Goal: Book appointment/travel/reservation

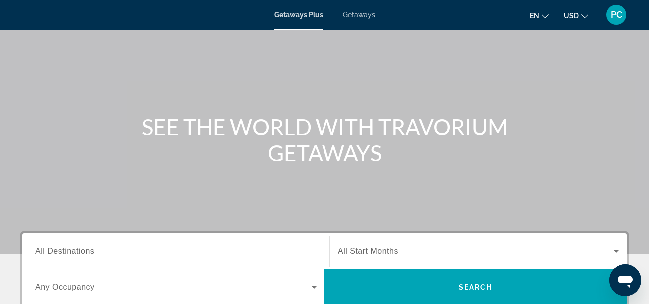
scroll to position [173, 0]
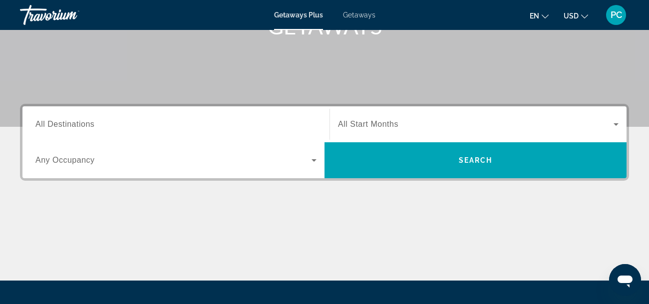
click at [88, 126] on span "All Destinations" at bounding box center [64, 124] width 59 height 8
click at [88, 126] on input "Destination All Destinations" at bounding box center [175, 125] width 281 height 12
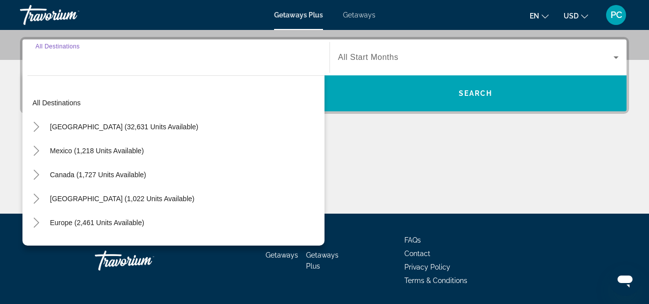
scroll to position [244, 0]
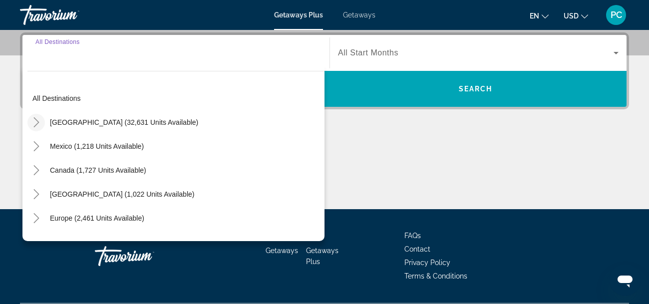
click at [38, 120] on icon "Toggle United States (32,631 units available)" at bounding box center [36, 122] width 10 height 10
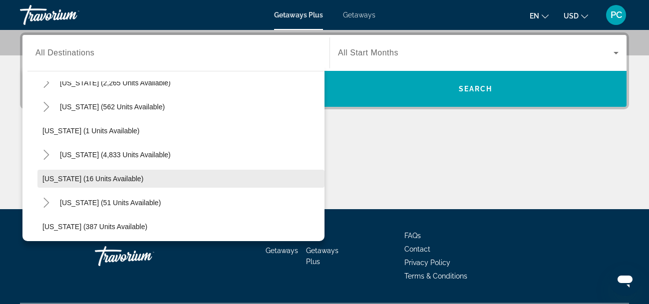
scroll to position [119, 0]
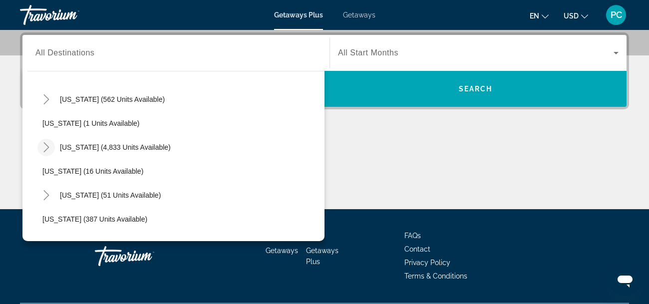
click at [49, 143] on icon "Toggle Florida (4,833 units available)" at bounding box center [46, 147] width 10 height 10
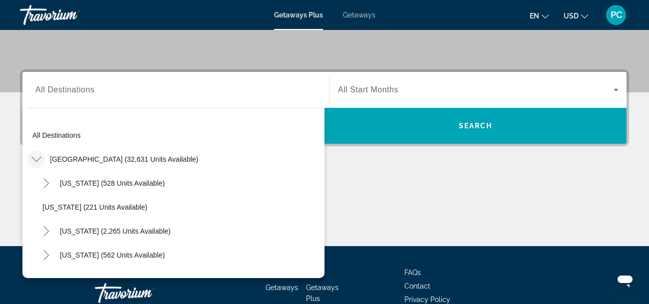
scroll to position [188, 0]
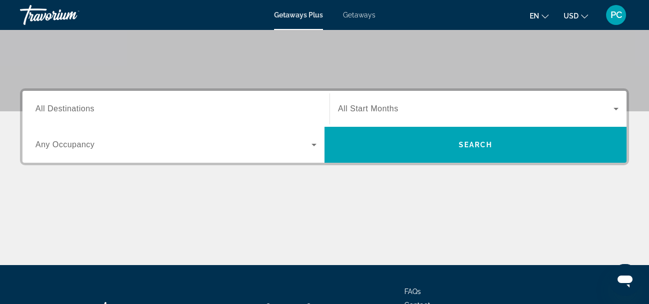
click at [364, 17] on span "Getaways" at bounding box center [359, 15] width 32 height 8
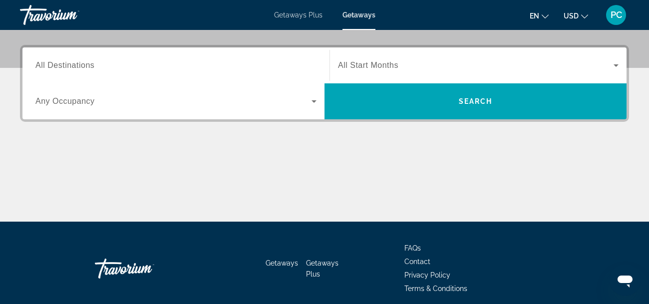
scroll to position [232, 0]
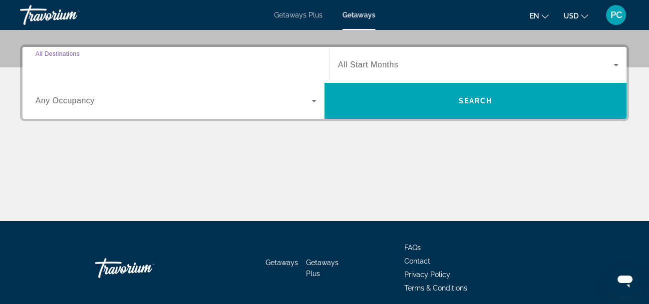
click at [118, 66] on input "Destination All Destinations" at bounding box center [175, 65] width 281 height 12
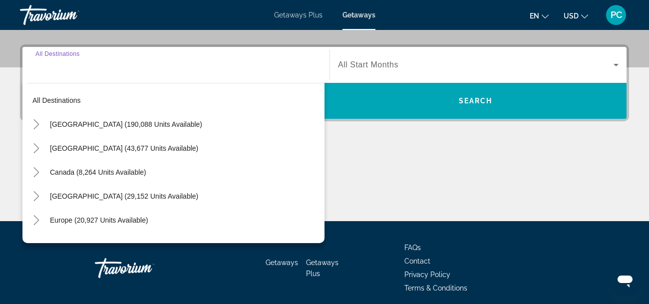
scroll to position [244, 0]
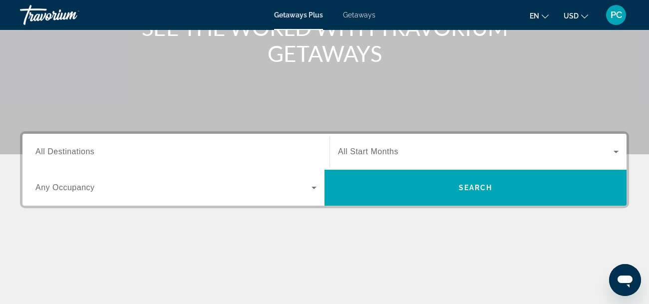
click at [157, 144] on div "Search widget" at bounding box center [175, 152] width 281 height 28
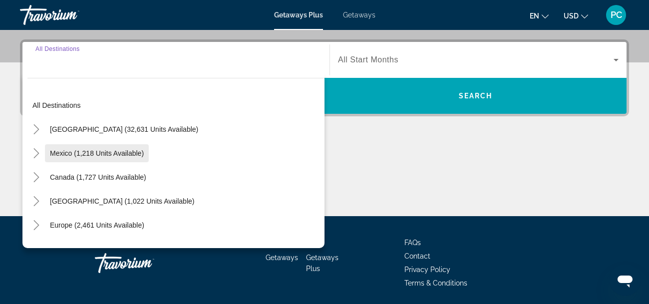
scroll to position [244, 0]
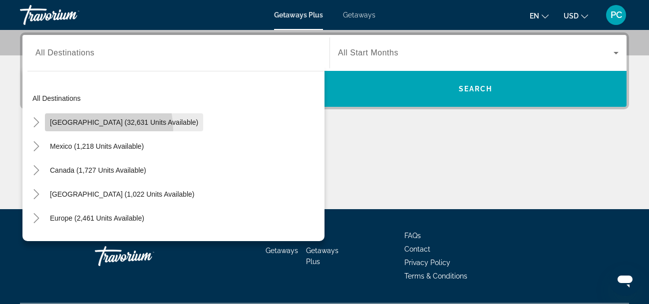
click at [50, 133] on span "Search widget" at bounding box center [124, 122] width 158 height 24
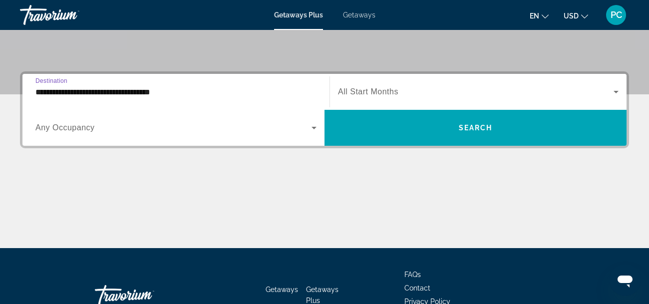
scroll to position [199, 0]
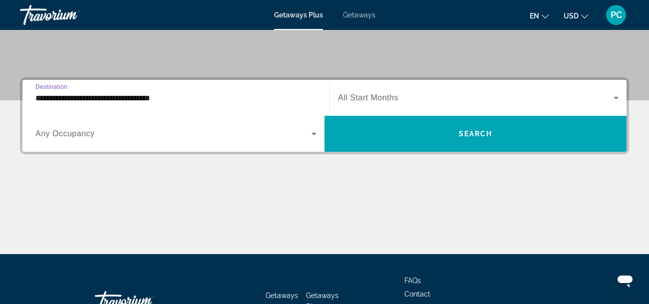
click at [183, 89] on div "**********" at bounding box center [175, 98] width 281 height 28
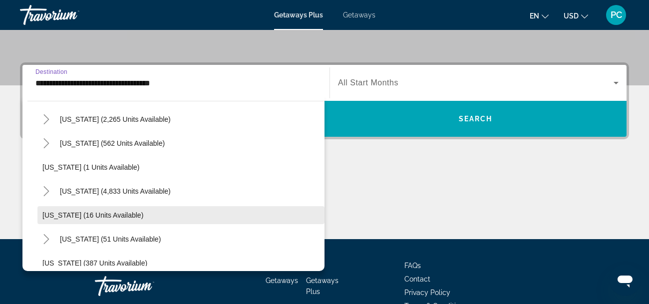
scroll to position [107, 0]
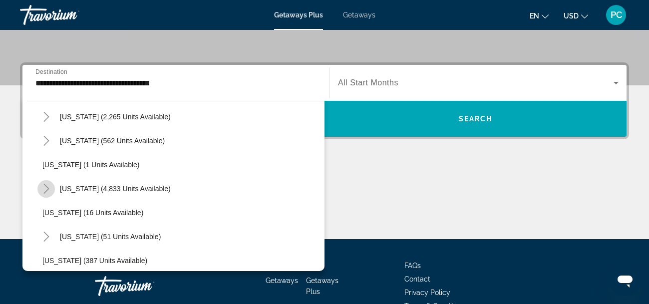
click at [46, 187] on icon "Toggle Florida (4,833 units available)" at bounding box center [46, 189] width 10 height 10
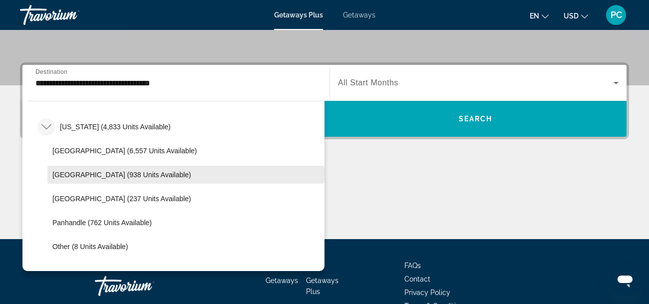
scroll to position [167, 0]
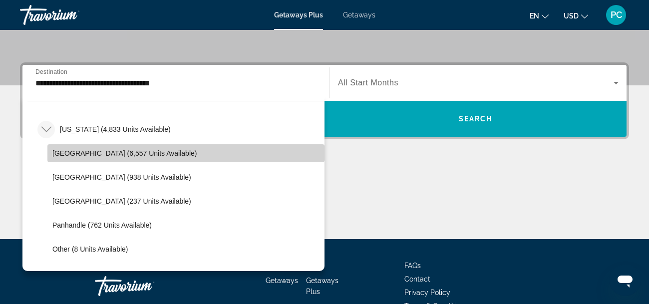
click at [82, 151] on span "Orlando & Disney Area (6,557 units available)" at bounding box center [124, 153] width 144 height 8
type input "**********"
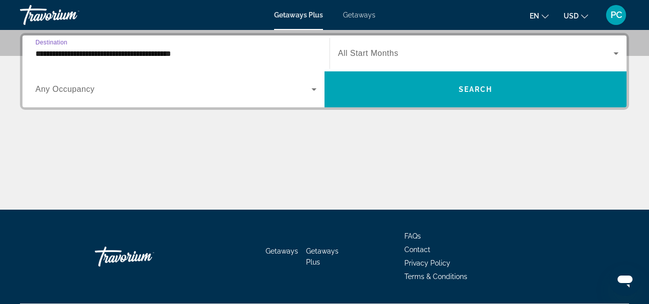
scroll to position [234, 0]
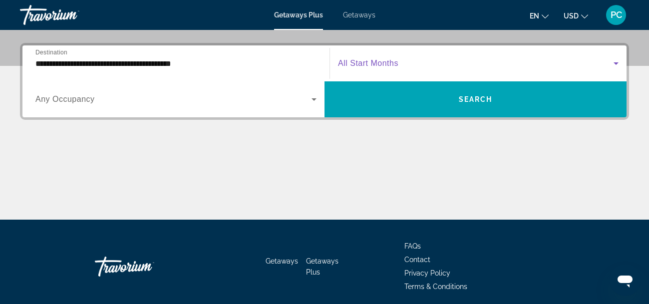
click at [614, 62] on icon "Search widget" at bounding box center [616, 63] width 12 height 12
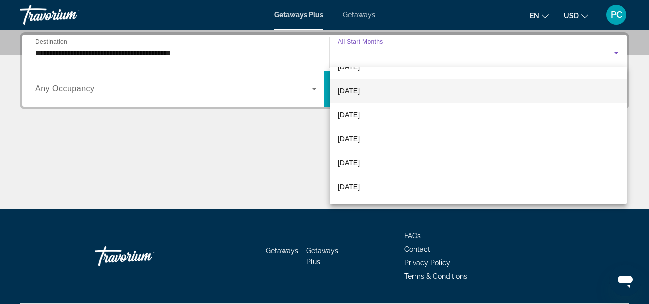
scroll to position [155, 0]
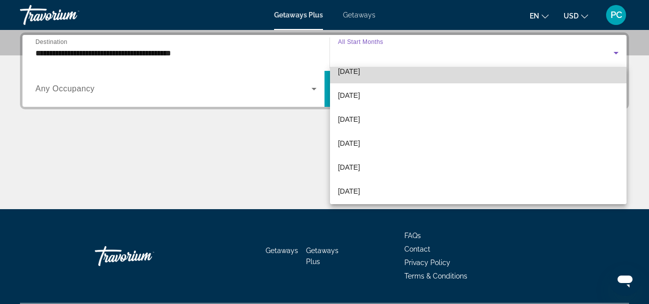
click at [360, 72] on span "February 2026" at bounding box center [349, 71] width 22 height 12
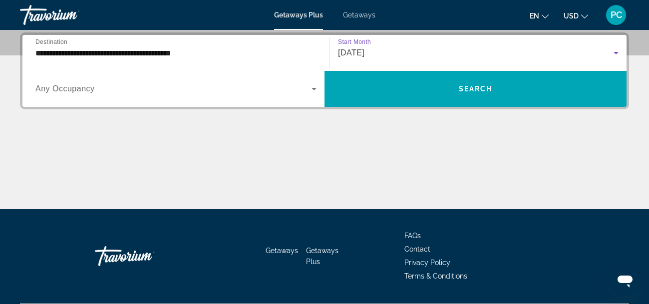
click at [319, 86] on icon "Search widget" at bounding box center [314, 89] width 12 height 12
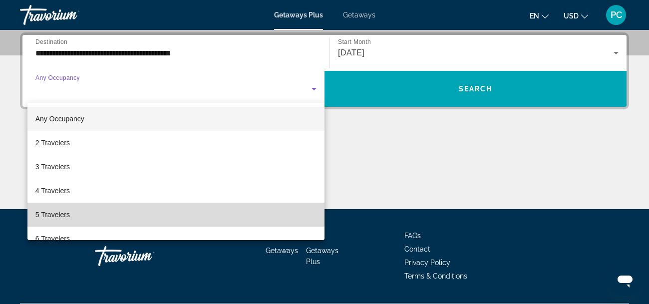
click at [45, 213] on span "5 Travelers" at bounding box center [52, 215] width 34 height 12
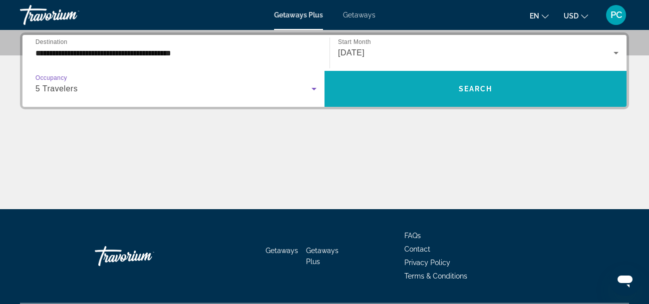
click at [472, 87] on span "Search" at bounding box center [476, 89] width 34 height 8
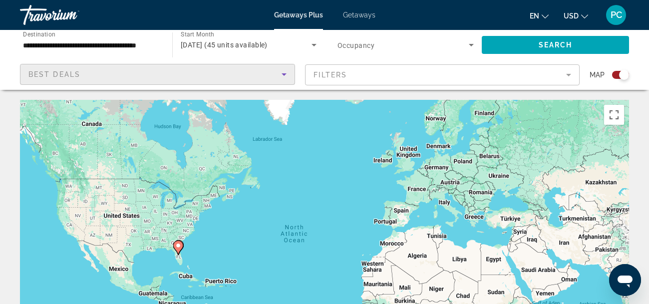
click at [279, 77] on icon "Sort by" at bounding box center [284, 74] width 12 height 12
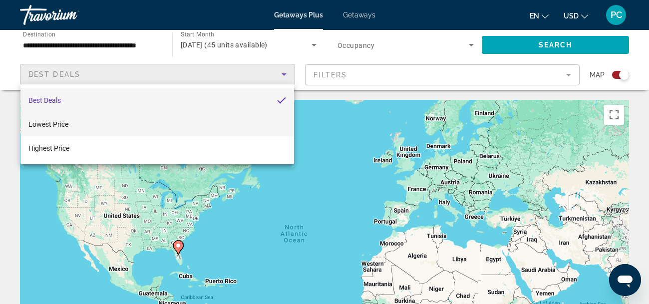
click at [57, 124] on span "Lowest Price" at bounding box center [48, 124] width 40 height 8
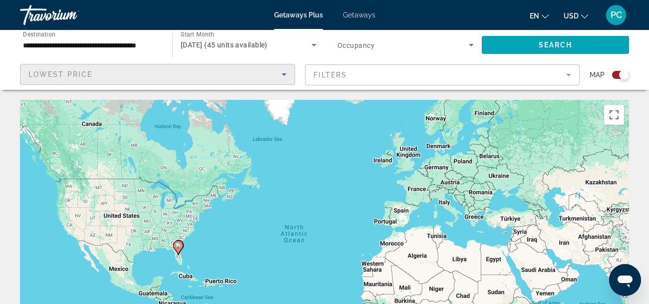
click at [569, 76] on mat-form-field "Filters" at bounding box center [442, 74] width 275 height 21
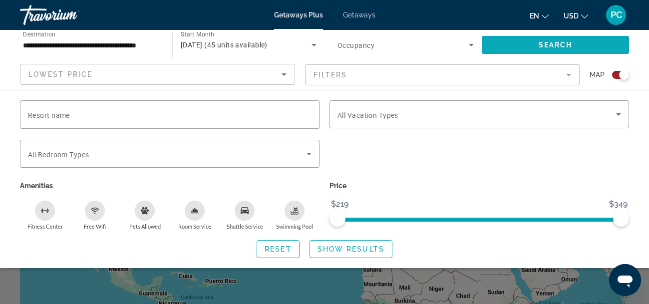
click at [575, 47] on span "Search widget" at bounding box center [555, 45] width 147 height 24
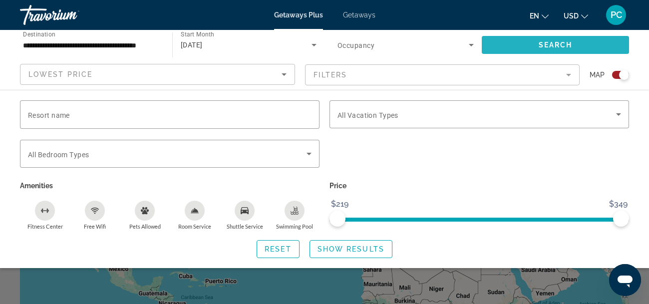
click at [551, 44] on span "Search" at bounding box center [555, 45] width 34 height 8
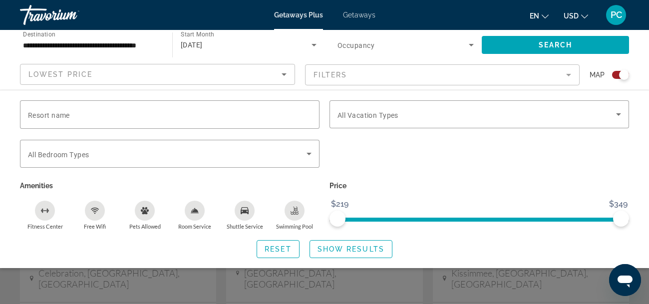
scroll to position [466, 0]
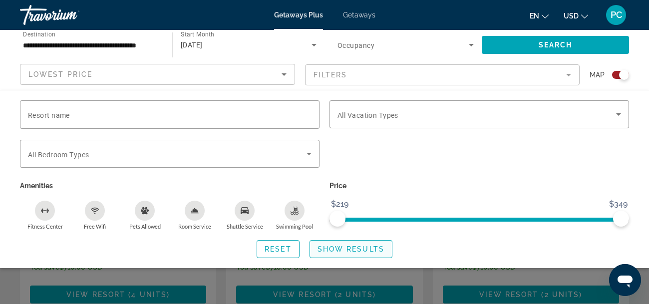
click at [347, 246] on span "Show Results" at bounding box center [350, 249] width 67 height 8
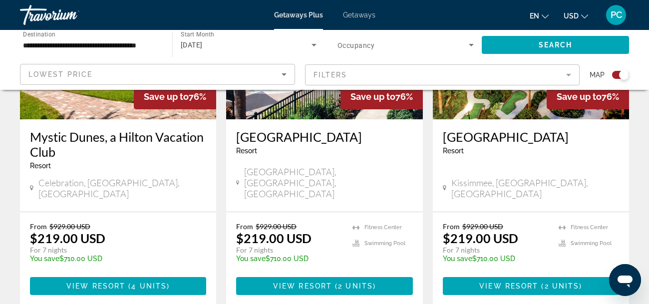
scroll to position [478, 0]
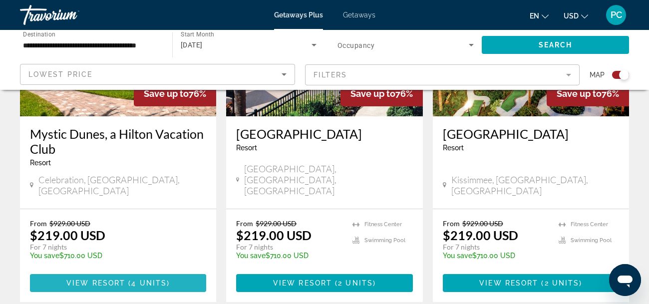
click at [110, 279] on span "View Resort" at bounding box center [95, 283] width 59 height 8
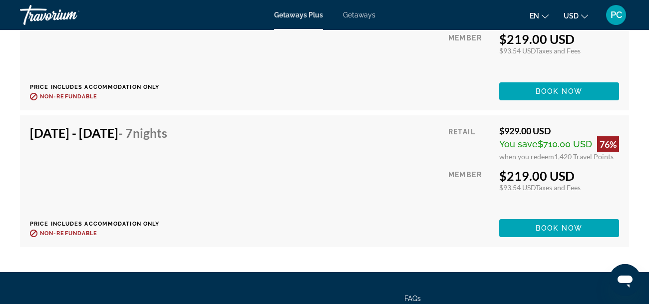
scroll to position [1890, 0]
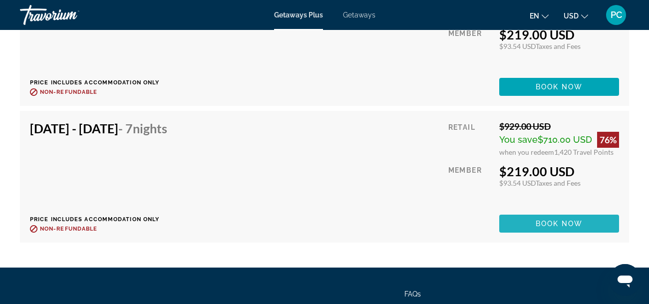
click at [545, 222] on span "Book now" at bounding box center [558, 224] width 47 height 8
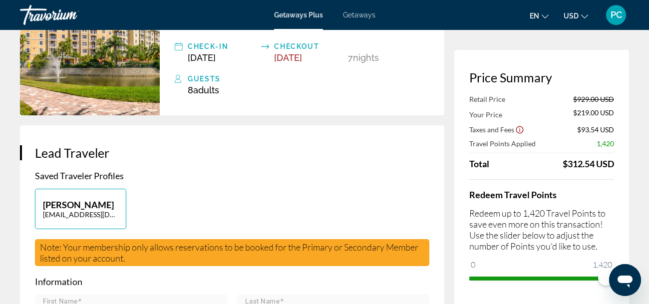
scroll to position [114, 0]
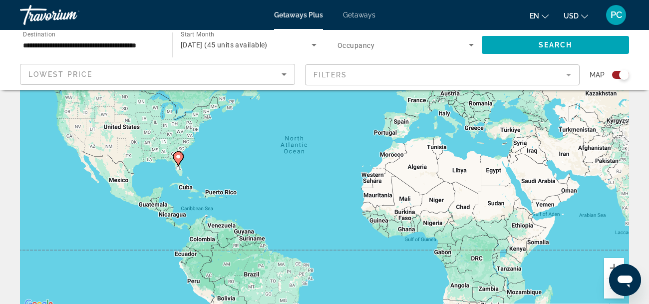
scroll to position [88, 0]
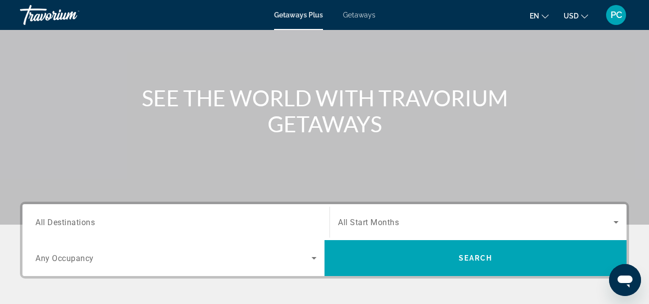
scroll to position [97, 0]
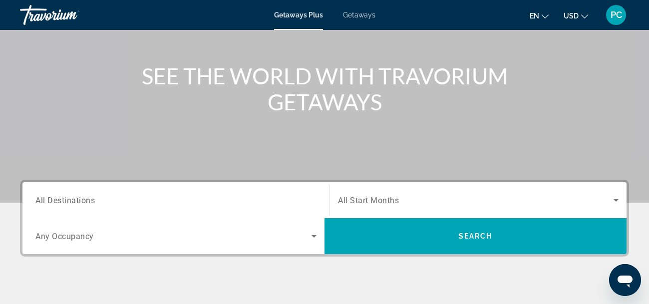
click at [60, 198] on span "All Destinations" at bounding box center [64, 199] width 59 height 9
click at [60, 198] on input "Destination All Destinations" at bounding box center [175, 201] width 281 height 12
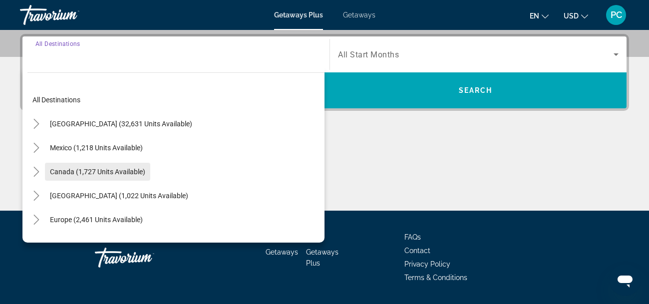
scroll to position [244, 0]
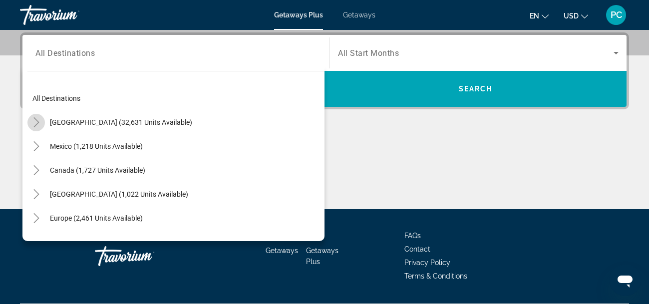
click at [36, 121] on icon "Toggle United States (32,631 units available)" at bounding box center [36, 122] width 10 height 10
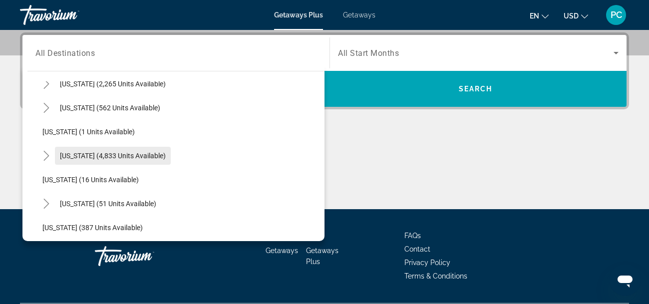
scroll to position [117, 0]
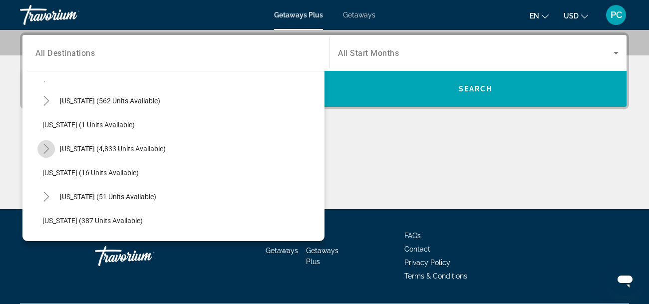
click at [46, 150] on icon "Toggle Florida (4,833 units available)" at bounding box center [46, 149] width 10 height 10
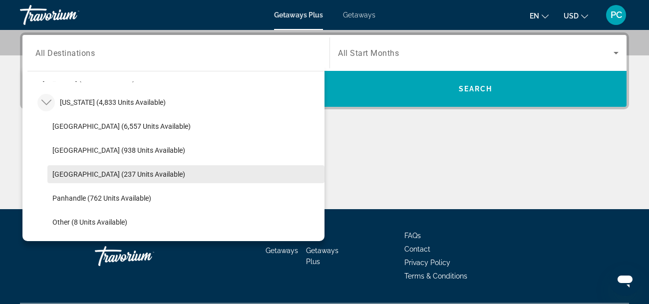
scroll to position [163, 0]
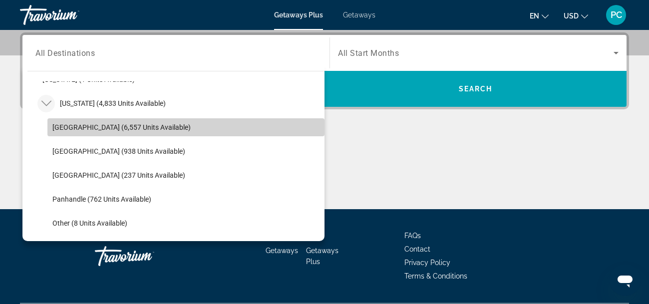
click at [72, 126] on span "Orlando & Disney Area (6,557 units available)" at bounding box center [121, 127] width 138 height 8
type input "**********"
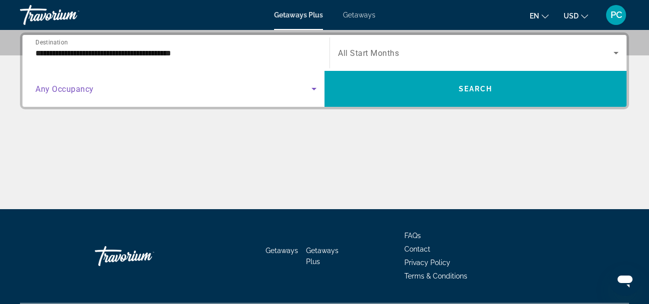
click at [308, 89] on icon "Search widget" at bounding box center [314, 89] width 12 height 12
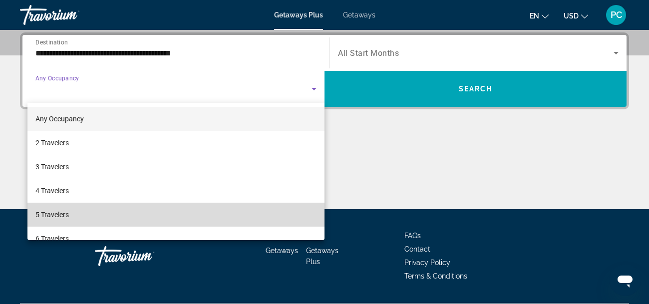
click at [46, 216] on span "5 Travelers" at bounding box center [51, 215] width 33 height 12
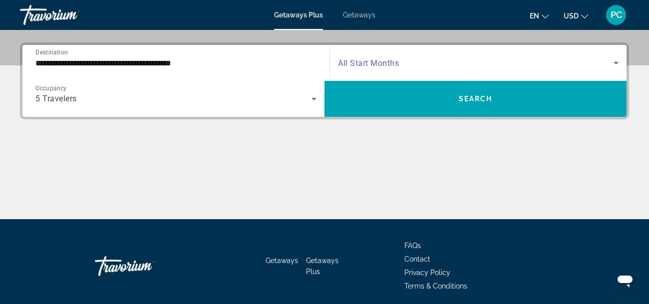
click at [617, 62] on icon "Search widget" at bounding box center [615, 63] width 5 height 2
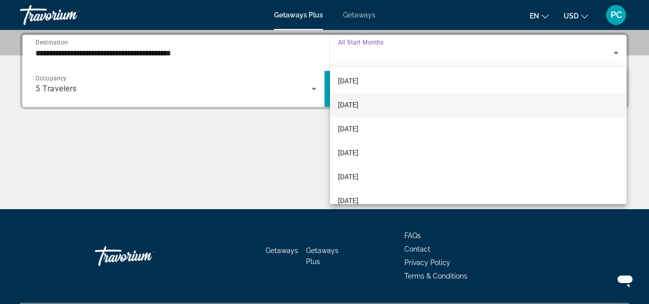
scroll to position [144, 0]
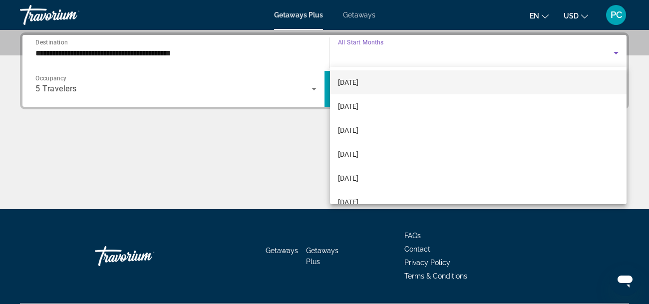
click at [355, 81] on span "February 2026" at bounding box center [348, 82] width 20 height 12
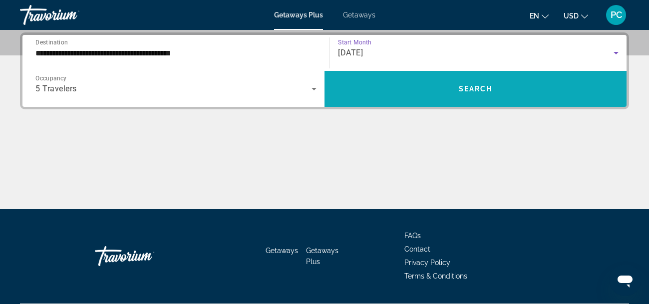
click at [473, 86] on span "Search" at bounding box center [476, 89] width 34 height 8
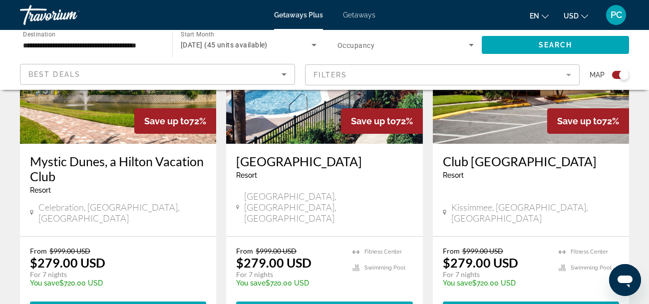
scroll to position [815, 0]
click at [332, 303] on span "Main content" at bounding box center [333, 310] width 3 height 8
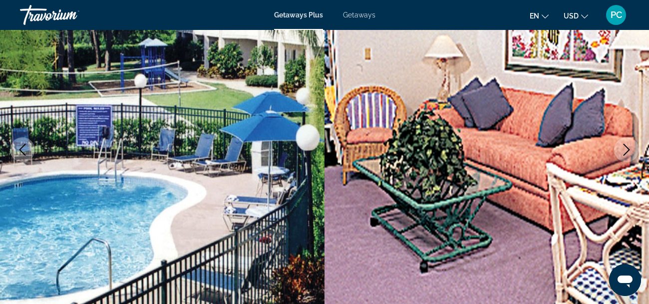
scroll to position [127, 0]
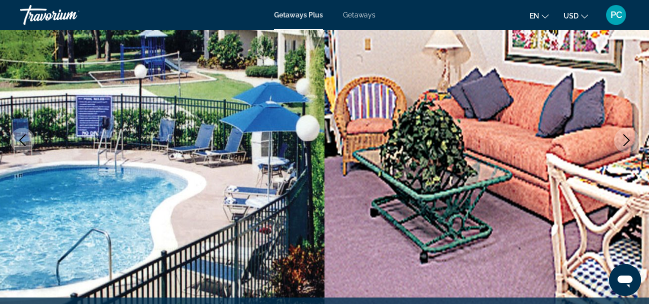
click at [626, 141] on icon "Next image" at bounding box center [626, 140] width 12 height 12
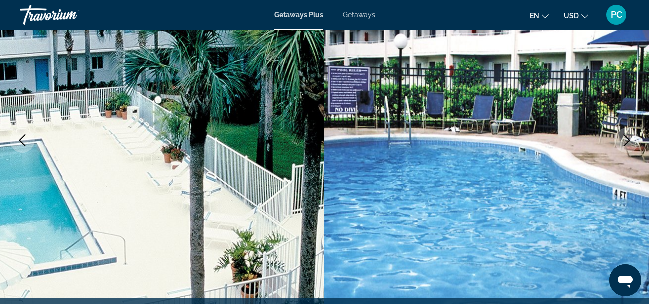
click at [626, 141] on icon "Next image" at bounding box center [626, 140] width 12 height 12
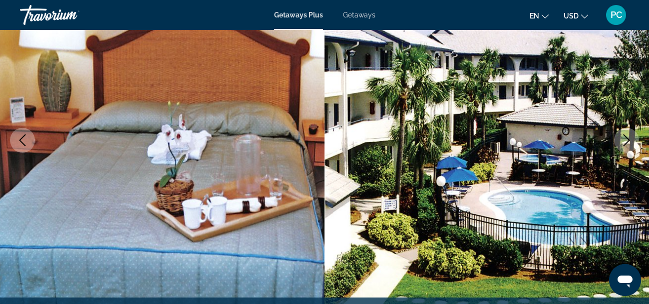
click at [626, 141] on icon "Next image" at bounding box center [626, 140] width 12 height 12
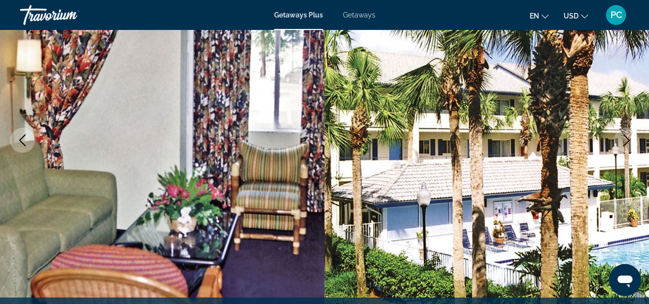
click at [626, 141] on icon "Next image" at bounding box center [626, 140] width 12 height 12
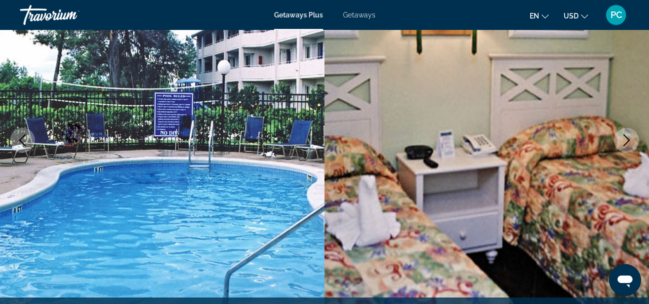
click at [626, 141] on icon "Next image" at bounding box center [626, 140] width 12 height 12
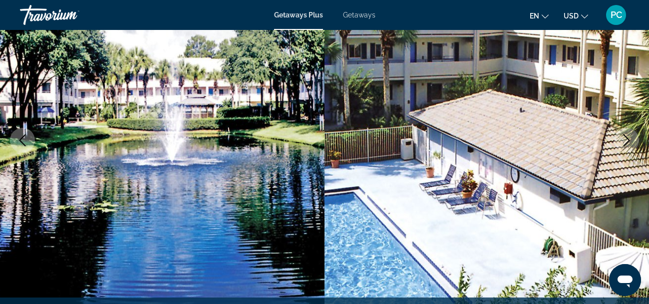
click at [626, 141] on icon "Next image" at bounding box center [626, 140] width 12 height 12
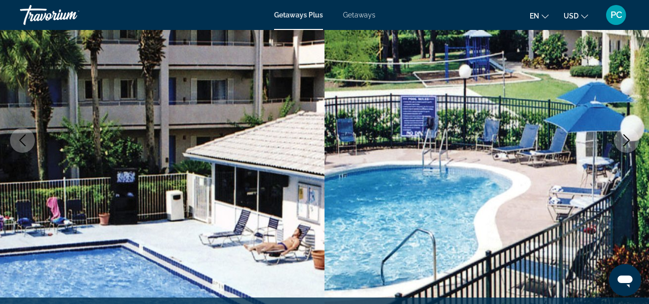
click at [626, 141] on icon "Next image" at bounding box center [626, 140] width 12 height 12
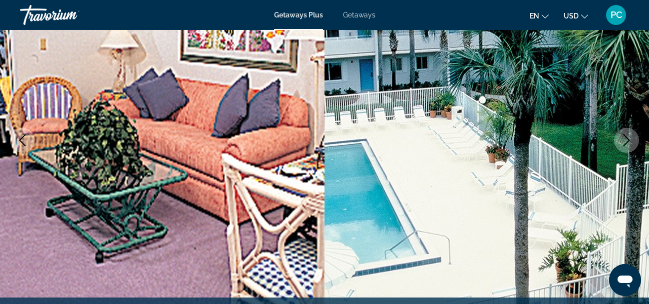
click at [627, 141] on icon "Next image" at bounding box center [626, 140] width 12 height 12
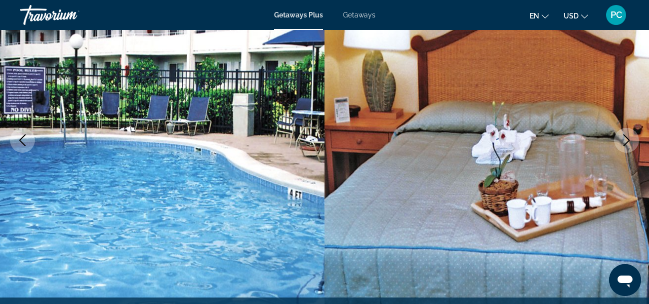
click at [627, 141] on icon "Next image" at bounding box center [626, 140] width 12 height 12
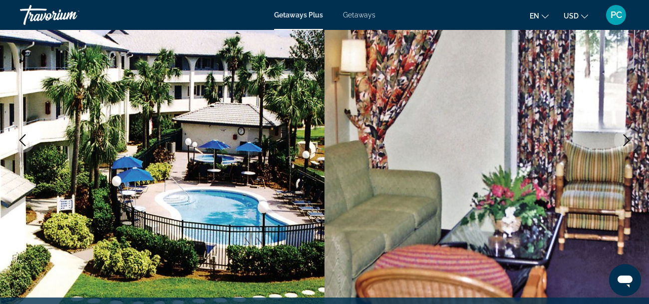
click at [627, 141] on icon "Next image" at bounding box center [626, 140] width 12 height 12
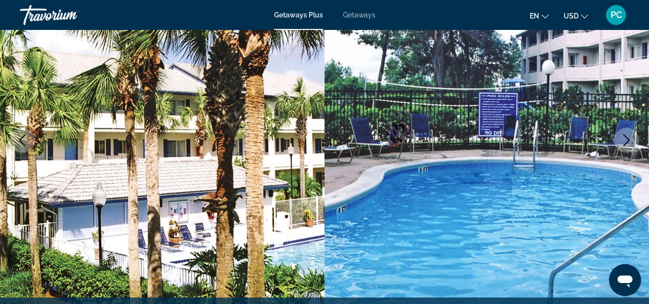
click at [362, 16] on span "Getaways" at bounding box center [359, 15] width 32 height 8
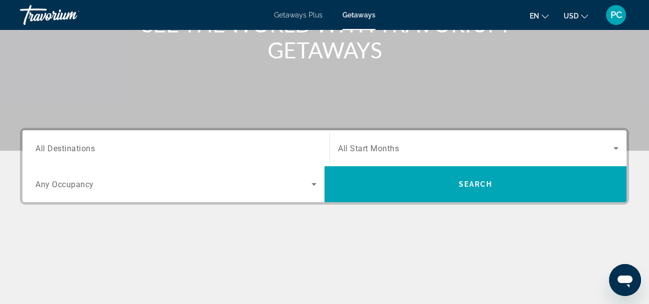
scroll to position [216, 0]
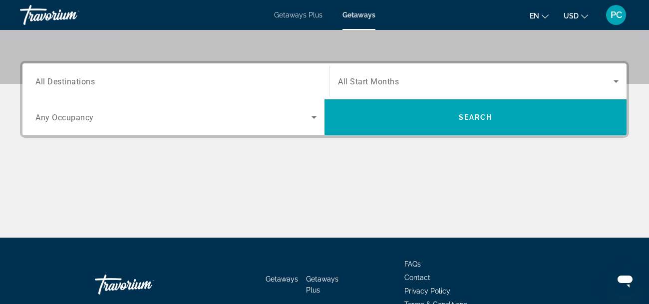
click at [128, 76] on input "Destination All Destinations" at bounding box center [175, 82] width 281 height 12
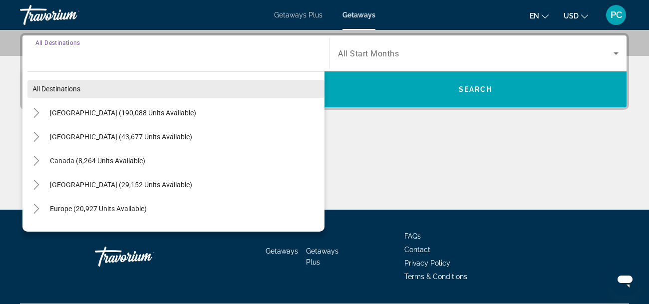
scroll to position [244, 0]
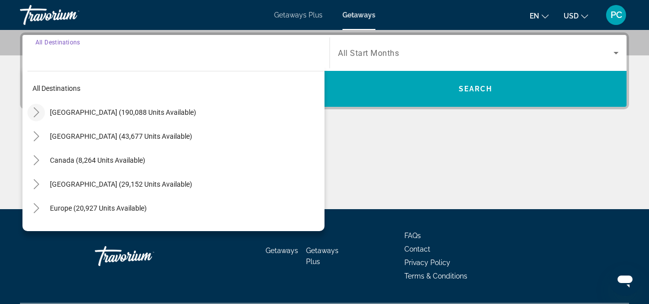
click at [39, 113] on icon "Toggle United States (190,088 units available)" at bounding box center [36, 112] width 10 height 10
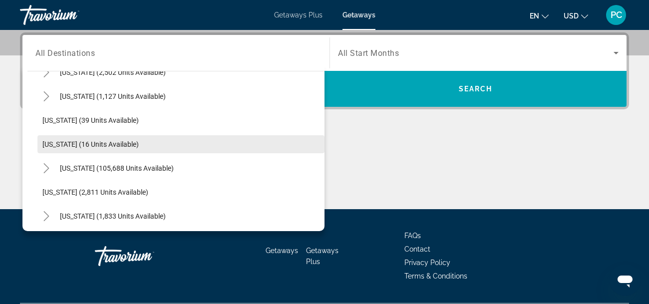
scroll to position [143, 0]
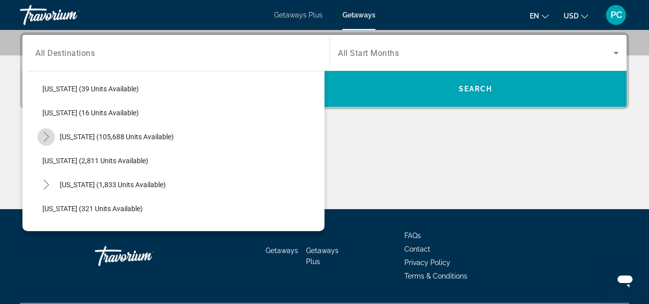
click at [45, 134] on icon "Toggle Florida (105,688 units available)" at bounding box center [45, 137] width 5 height 10
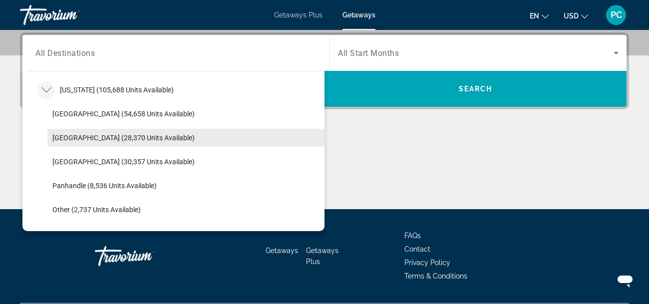
scroll to position [198, 0]
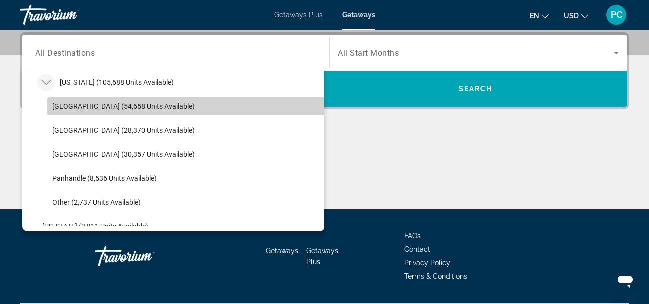
click at [101, 103] on span "Orlando & Disney Area (54,658 units available)" at bounding box center [123, 106] width 142 height 8
type input "**********"
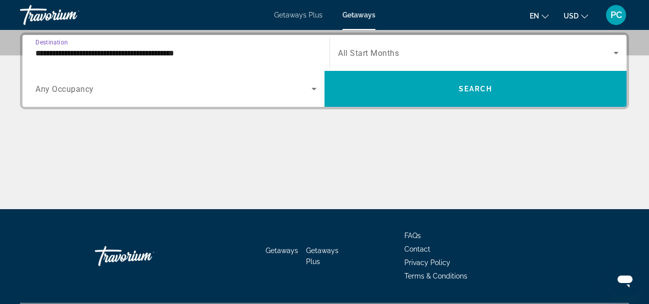
click at [315, 89] on icon "Search widget" at bounding box center [314, 89] width 12 height 12
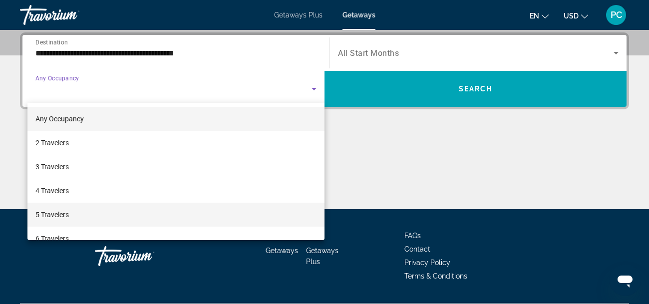
click at [61, 217] on span "5 Travelers" at bounding box center [51, 215] width 33 height 12
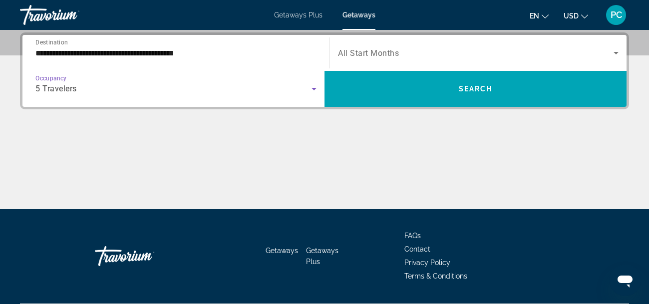
click at [613, 51] on icon "Search widget" at bounding box center [616, 53] width 12 height 12
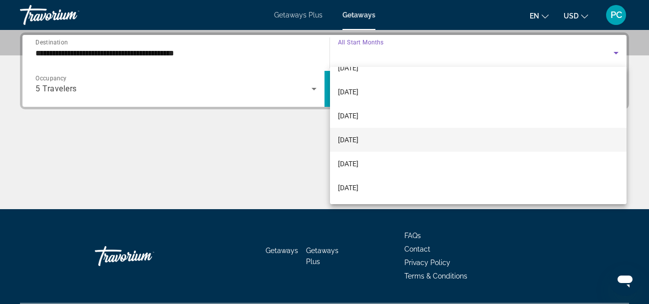
scroll to position [145, 0]
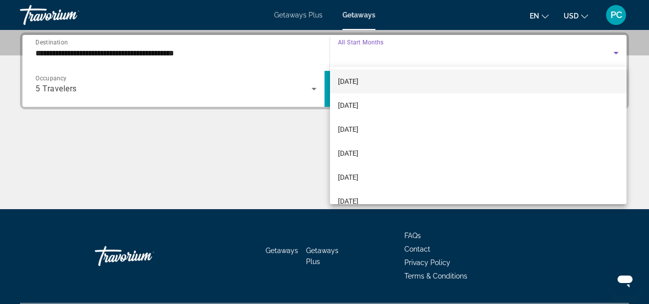
click at [358, 83] on span "February 2026" at bounding box center [348, 81] width 20 height 12
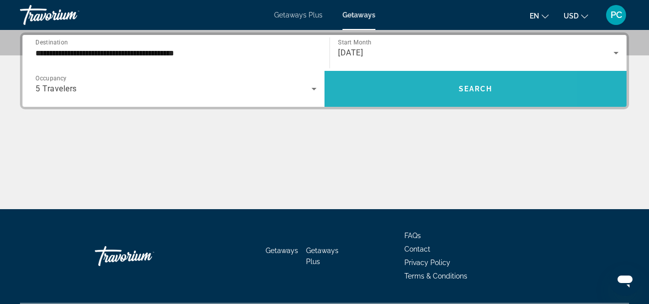
click at [489, 85] on span "Search" at bounding box center [476, 89] width 34 height 8
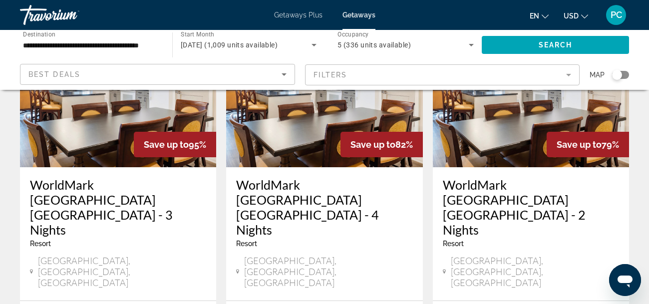
scroll to position [105, 0]
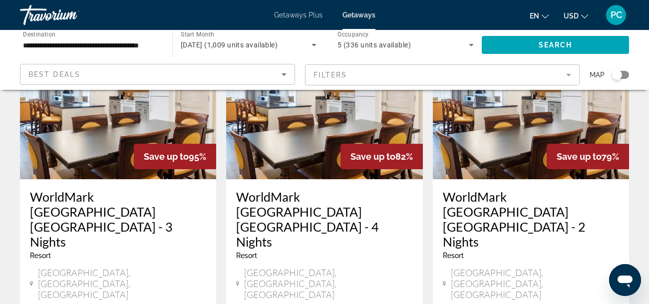
click at [86, 196] on h3 "WorldMark Orlando Kingstown Reef - 3 Nights" at bounding box center [118, 219] width 176 height 60
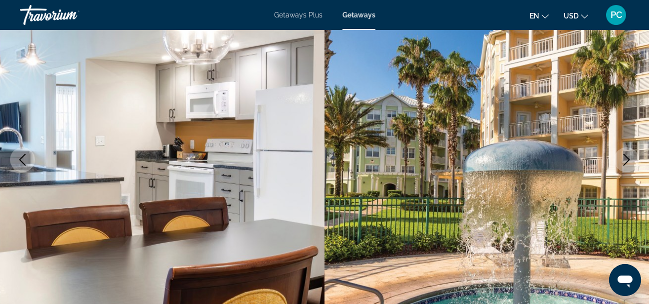
scroll to position [108, 0]
click at [622, 160] on icon "Next image" at bounding box center [626, 159] width 12 height 12
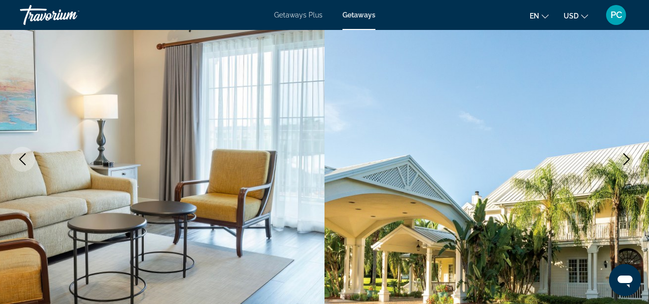
click at [622, 160] on icon "Next image" at bounding box center [626, 159] width 12 height 12
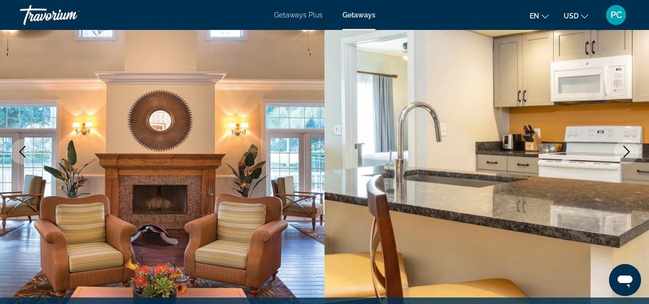
scroll to position [118, 0]
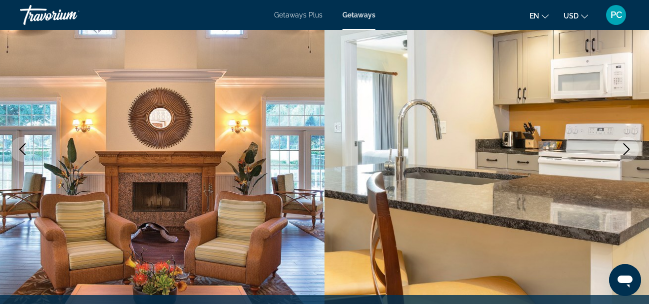
click at [624, 150] on icon "Next image" at bounding box center [626, 149] width 12 height 12
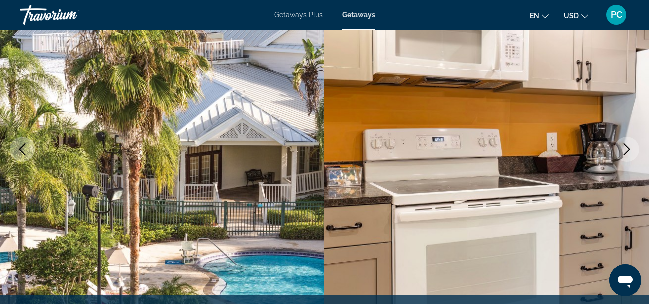
click at [624, 150] on icon "Next image" at bounding box center [626, 149] width 12 height 12
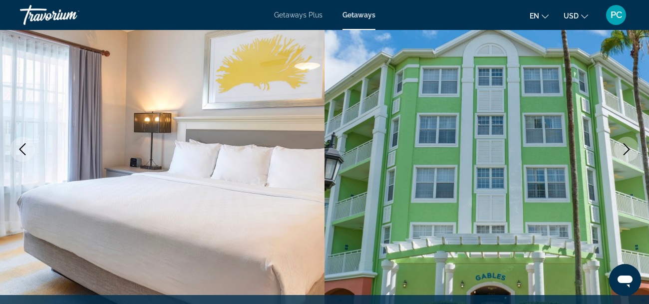
click at [625, 150] on icon "Next image" at bounding box center [626, 149] width 12 height 12
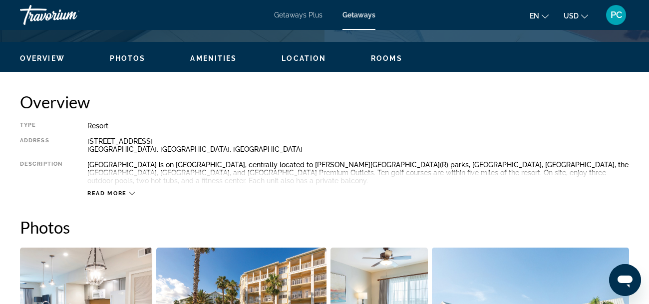
scroll to position [377, 0]
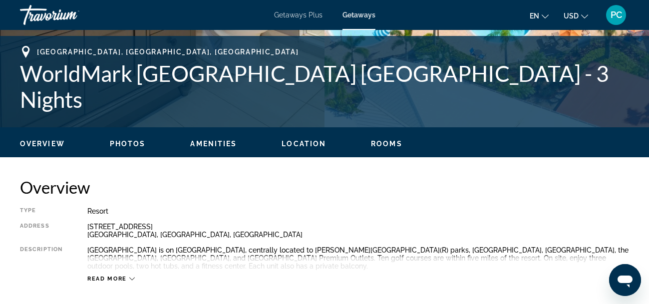
click at [131, 277] on icon "Main content" at bounding box center [131, 278] width 5 height 5
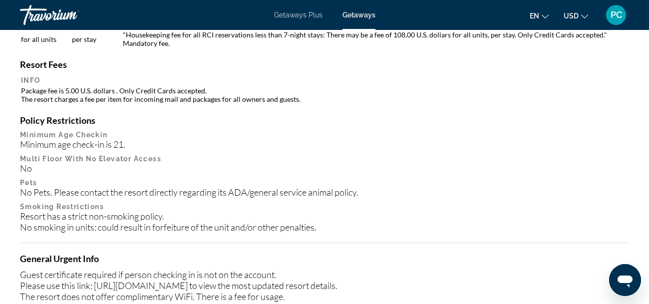
scroll to position [899, 0]
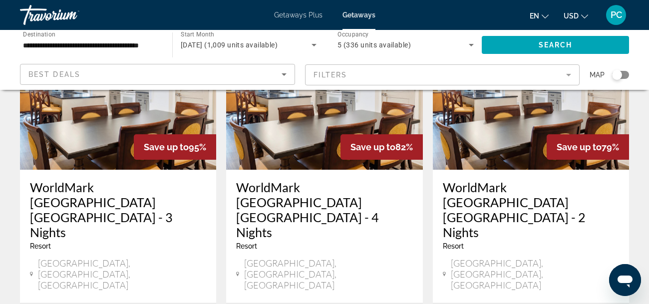
scroll to position [105, 0]
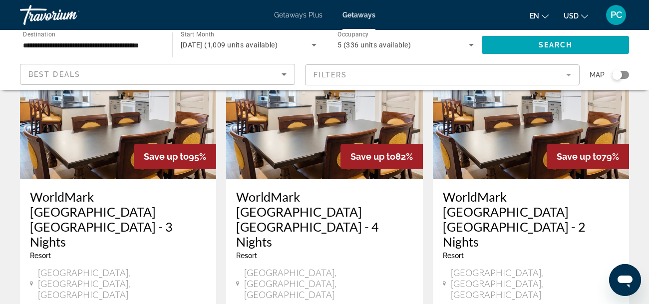
click at [572, 77] on mat-form-field "Filters" at bounding box center [442, 74] width 275 height 21
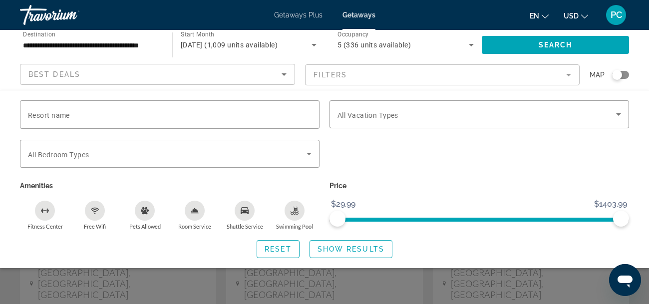
click at [572, 77] on mat-form-field "Filters" at bounding box center [442, 74] width 275 height 21
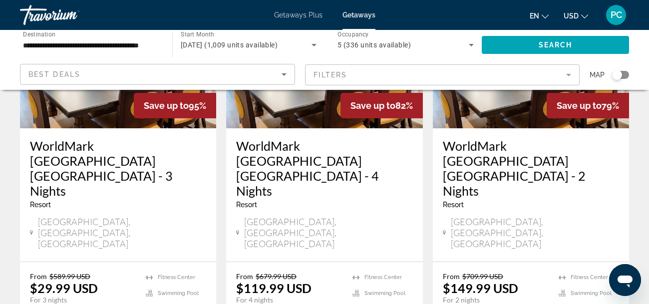
scroll to position [163, 0]
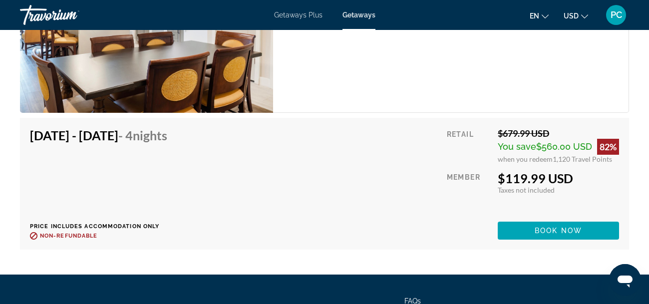
scroll to position [2207, 0]
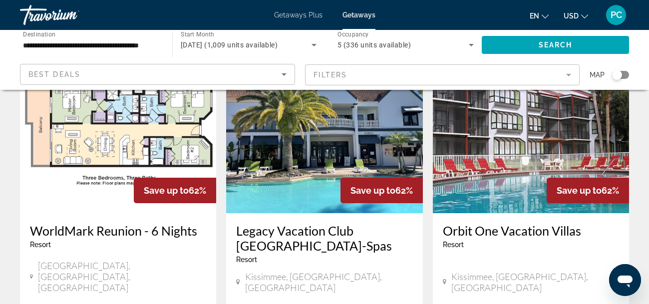
scroll to position [901, 0]
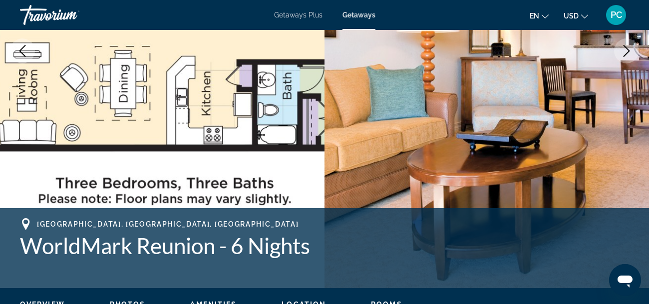
scroll to position [216, 0]
click at [627, 56] on icon "Next image" at bounding box center [626, 51] width 12 height 12
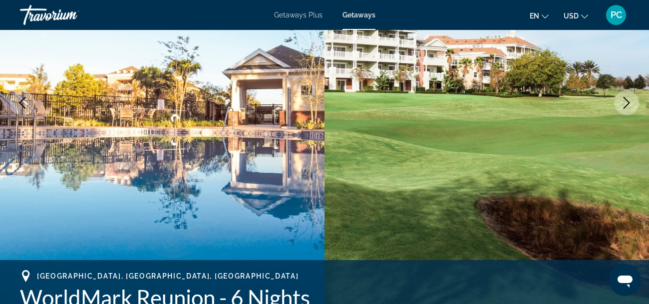
scroll to position [163, 0]
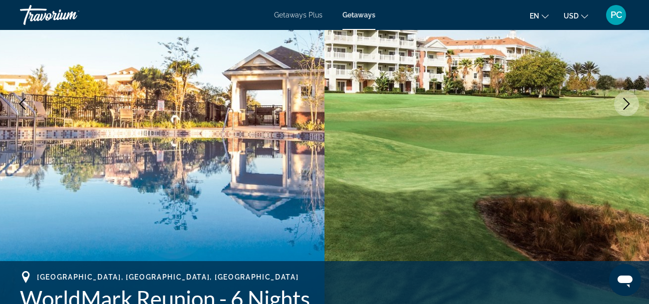
click at [622, 101] on icon "Next image" at bounding box center [626, 104] width 12 height 12
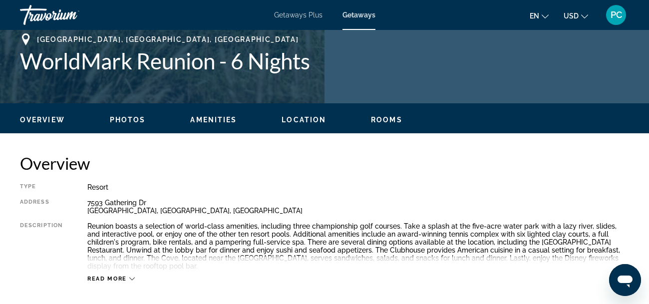
scroll to position [522, 0]
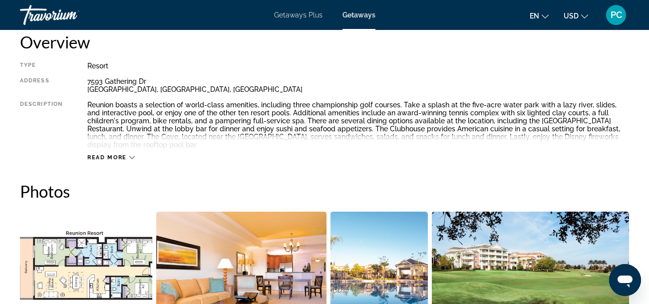
click at [131, 159] on icon "Main content" at bounding box center [131, 157] width 5 height 5
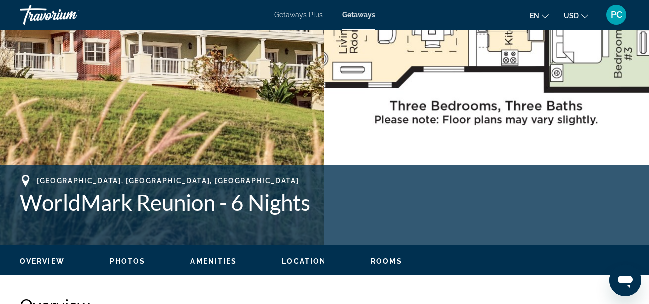
scroll to position [255, 0]
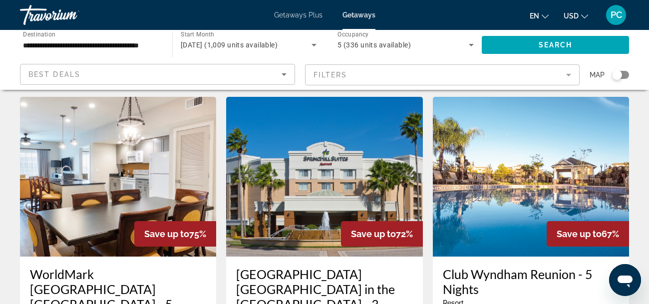
scroll to position [409, 0]
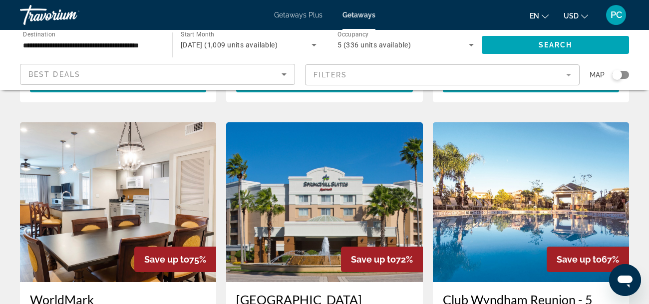
click at [505, 292] on h3 "Club Wyndham Reunion - 5 Nights" at bounding box center [531, 307] width 176 height 30
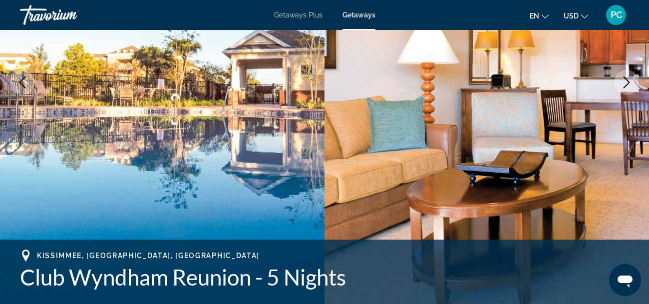
scroll to position [121, 0]
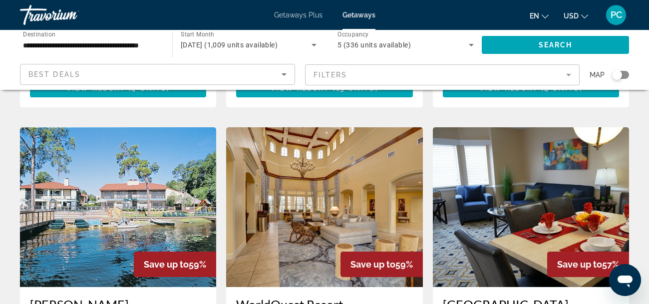
scroll to position [1155, 0]
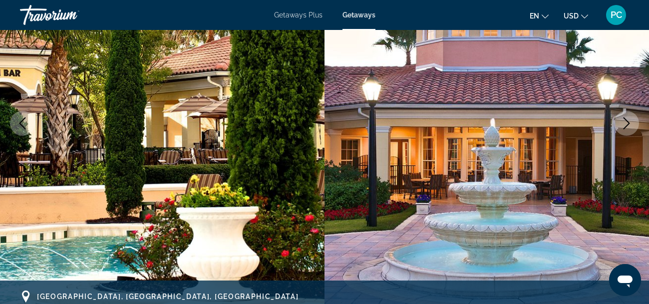
scroll to position [136, 0]
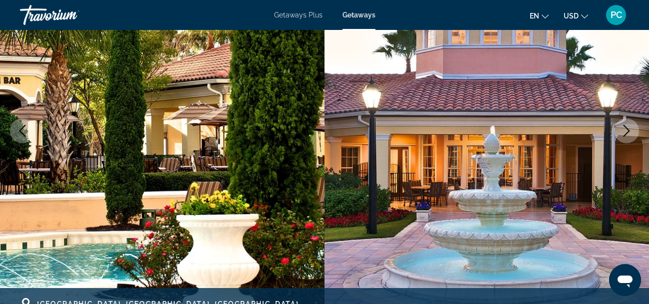
click at [628, 140] on button "Next image" at bounding box center [626, 130] width 25 height 25
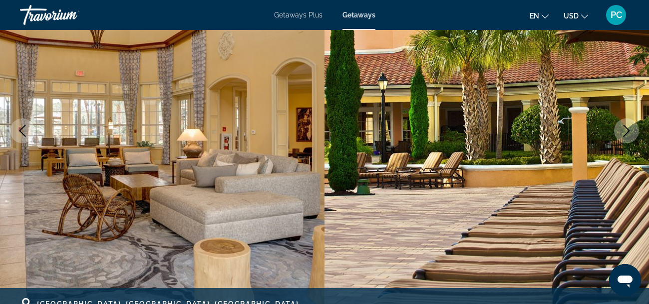
click at [617, 137] on button "Next image" at bounding box center [626, 130] width 25 height 25
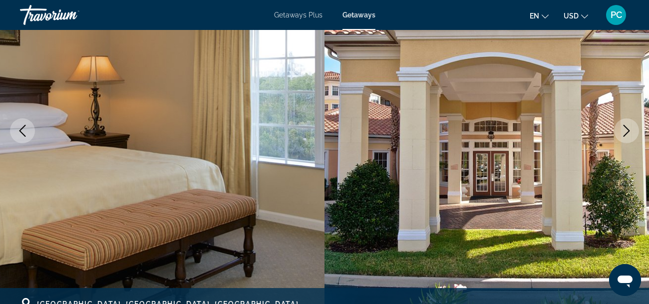
click at [617, 137] on button "Next image" at bounding box center [626, 130] width 25 height 25
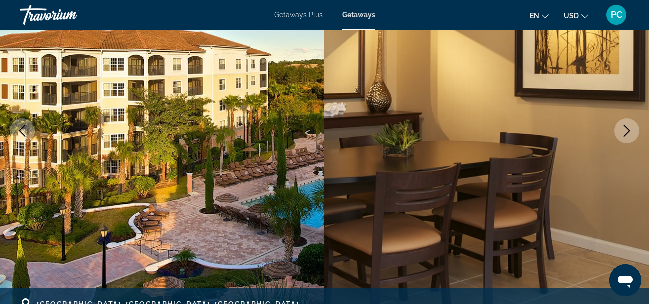
click at [617, 136] on button "Next image" at bounding box center [626, 130] width 25 height 25
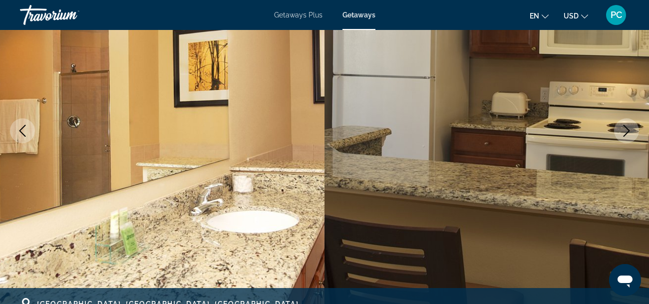
click at [617, 136] on button "Next image" at bounding box center [626, 130] width 25 height 25
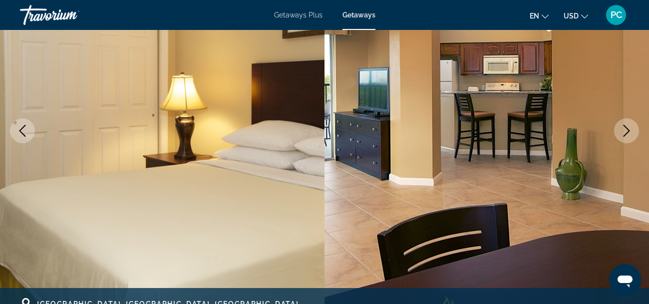
click at [617, 136] on button "Next image" at bounding box center [626, 130] width 25 height 25
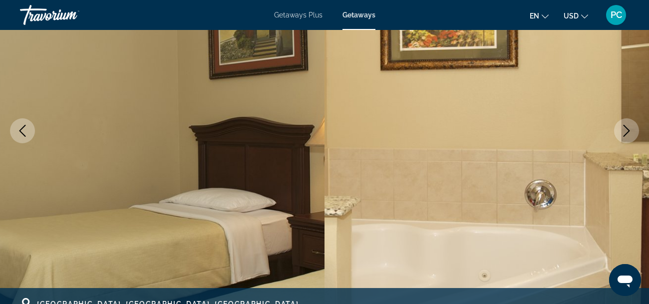
click at [617, 136] on button "Next image" at bounding box center [626, 130] width 25 height 25
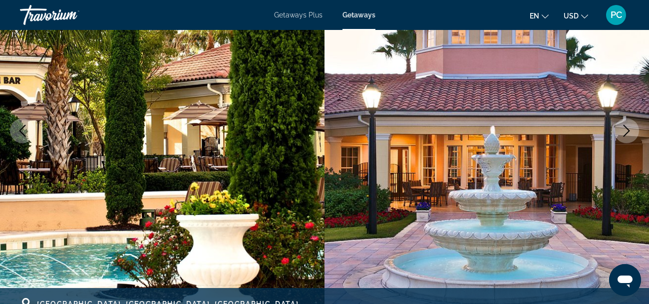
click at [617, 136] on button "Next image" at bounding box center [626, 130] width 25 height 25
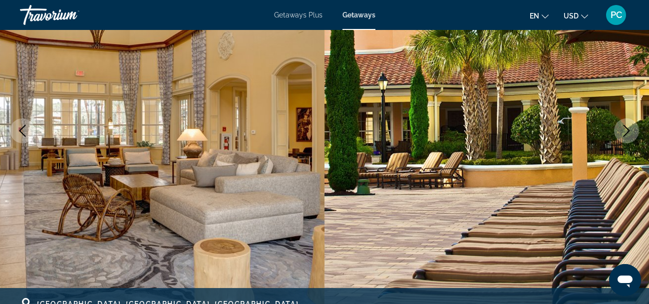
click at [617, 136] on button "Next image" at bounding box center [626, 130] width 25 height 25
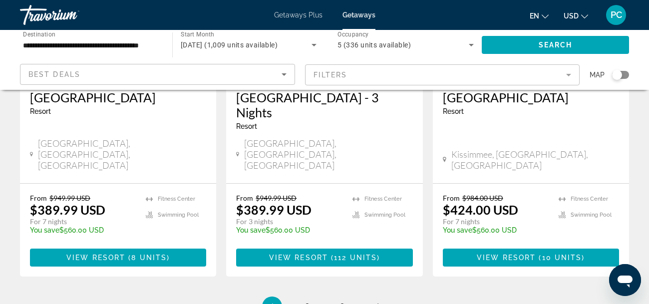
scroll to position [1415, 0]
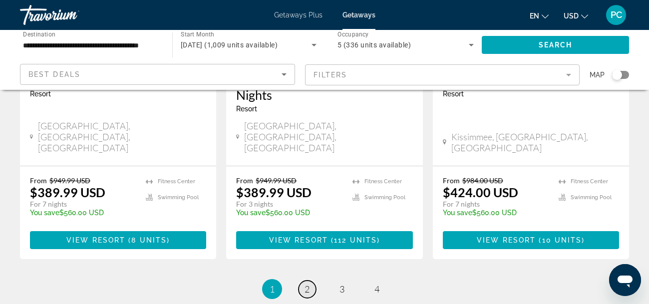
click at [308, 283] on span "2" at bounding box center [306, 288] width 5 height 11
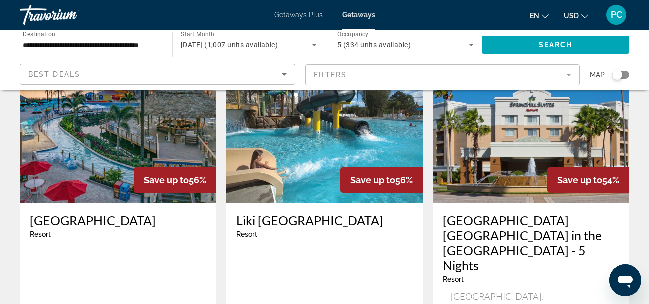
scroll to position [80, 0]
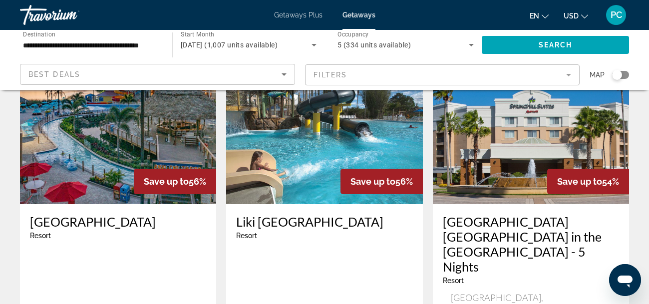
click at [109, 222] on h3 "Westgate Lakes Resort and Spa" at bounding box center [118, 221] width 176 height 15
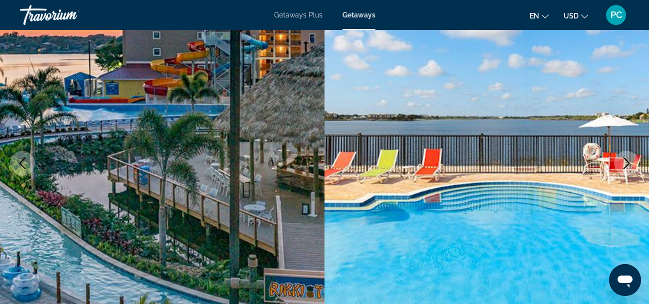
scroll to position [133, 0]
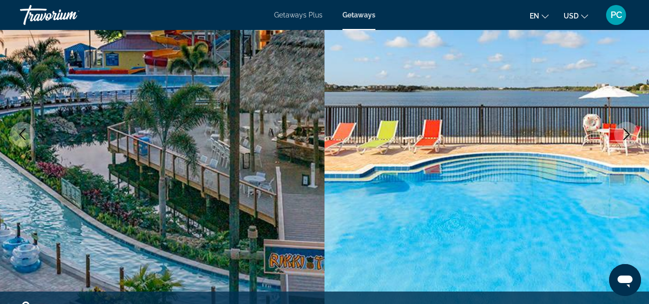
click at [627, 134] on icon "Next image" at bounding box center [626, 134] width 12 height 12
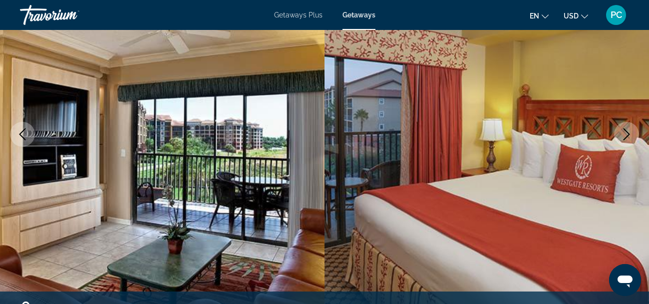
click at [626, 134] on icon "Next image" at bounding box center [626, 134] width 12 height 12
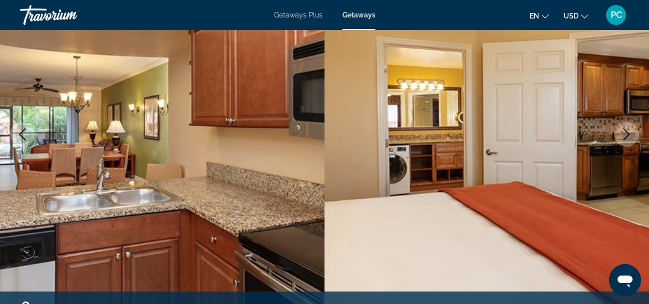
click at [626, 134] on icon "Next image" at bounding box center [626, 134] width 12 height 12
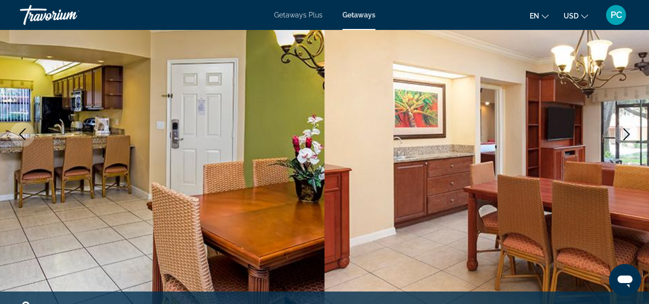
click at [626, 134] on icon "Next image" at bounding box center [626, 134] width 12 height 12
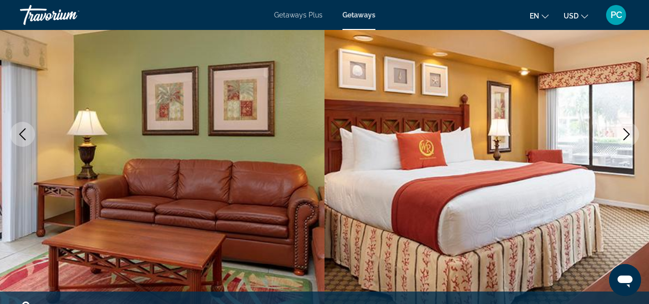
click at [626, 134] on icon "Next image" at bounding box center [626, 134] width 12 height 12
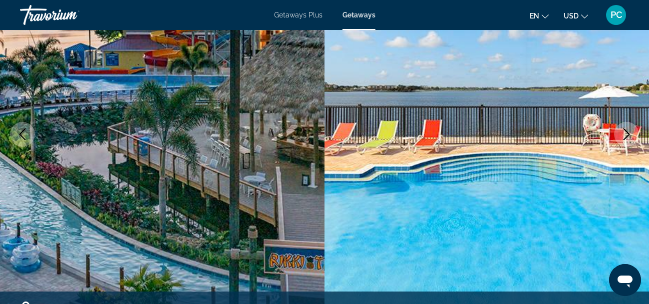
click at [626, 134] on icon "Next image" at bounding box center [626, 134] width 12 height 12
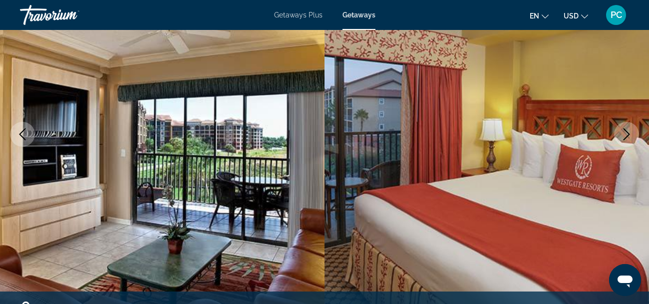
click at [626, 135] on icon "Next image" at bounding box center [626, 134] width 12 height 12
